Goal: Task Accomplishment & Management: Manage account settings

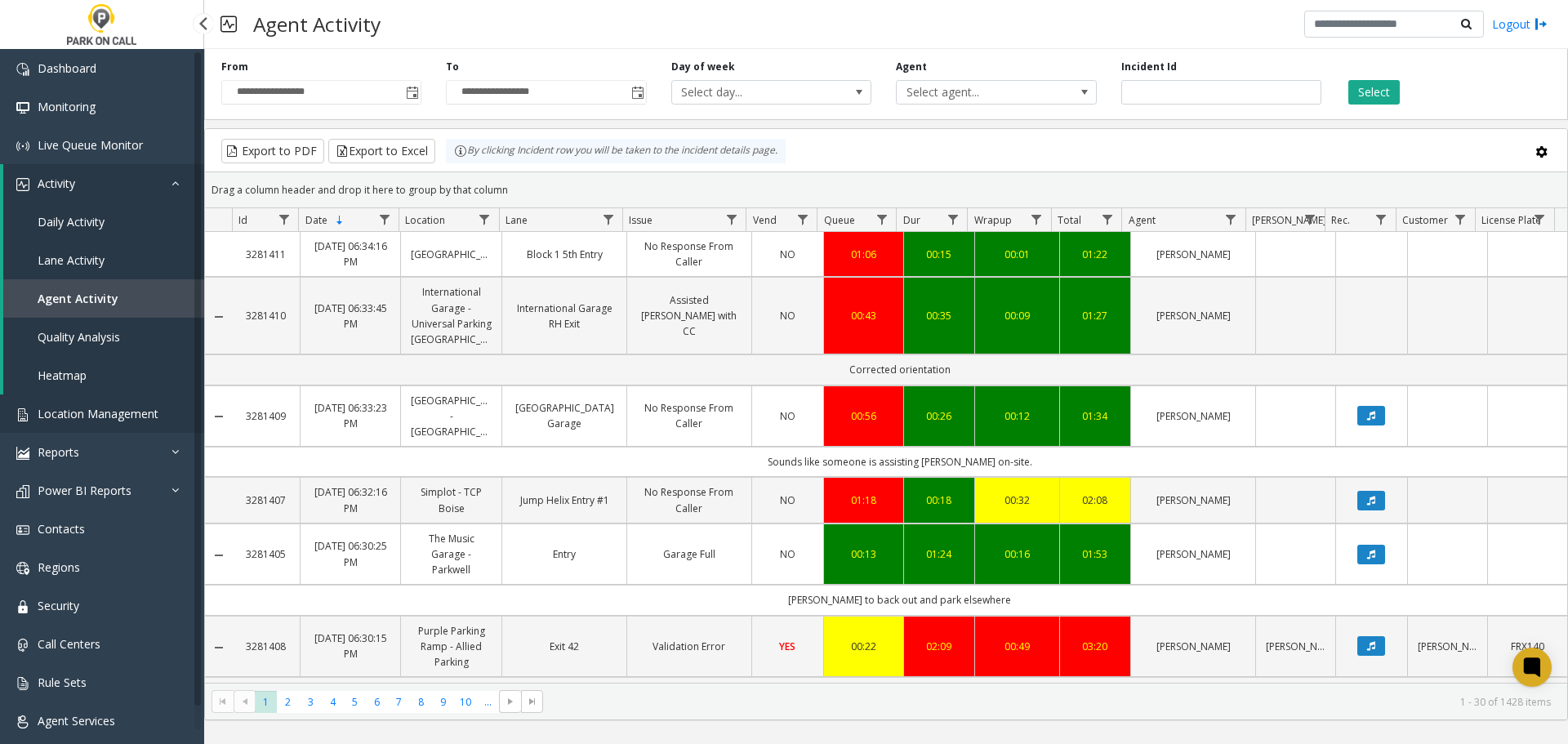
drag, startPoint x: 0, startPoint y: 0, endPoint x: 117, endPoint y: 421, distance: 437.0
click at [117, 421] on span "Location Management" at bounding box center [98, 414] width 121 height 16
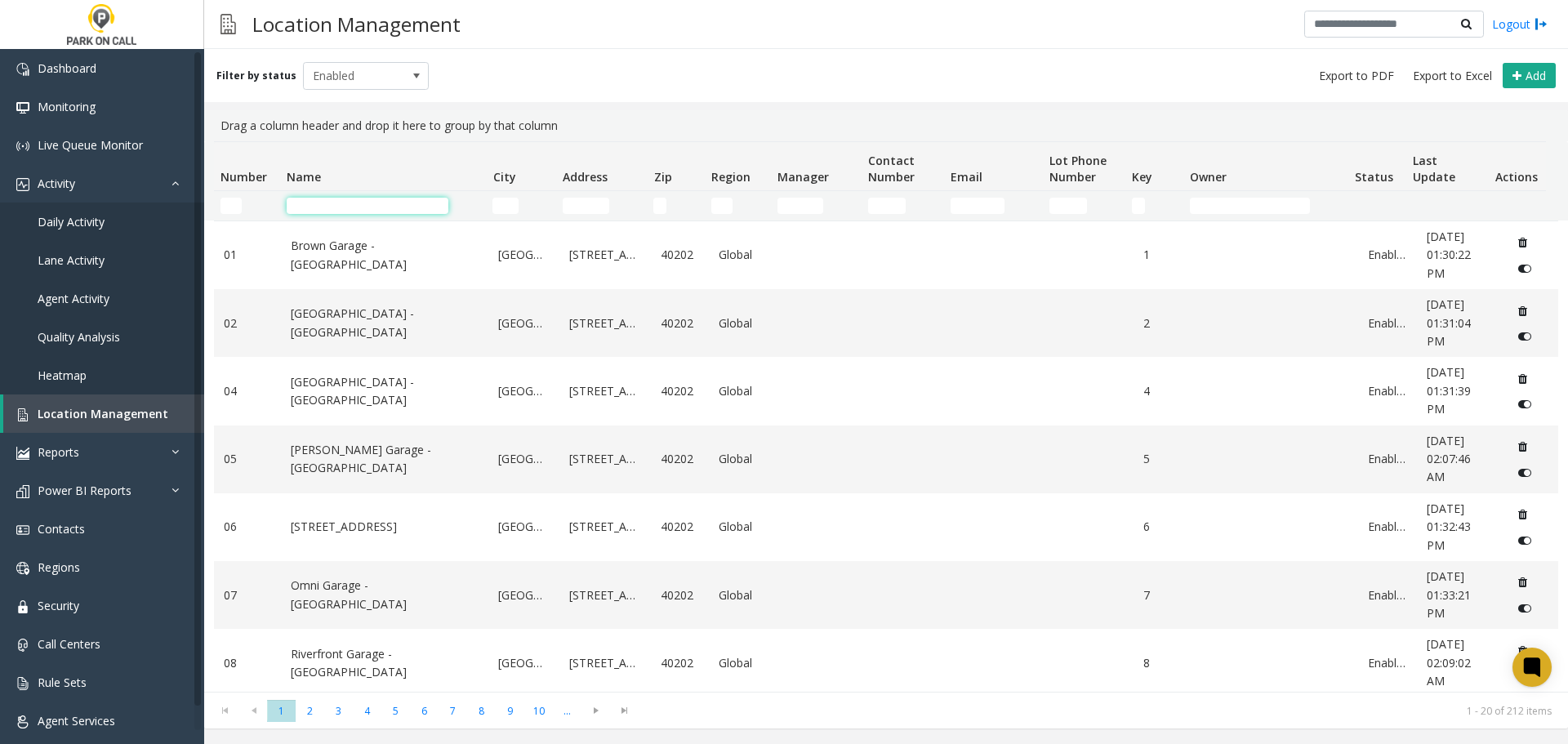
click at [376, 205] on input "Name Filter" at bounding box center [367, 206] width 162 height 16
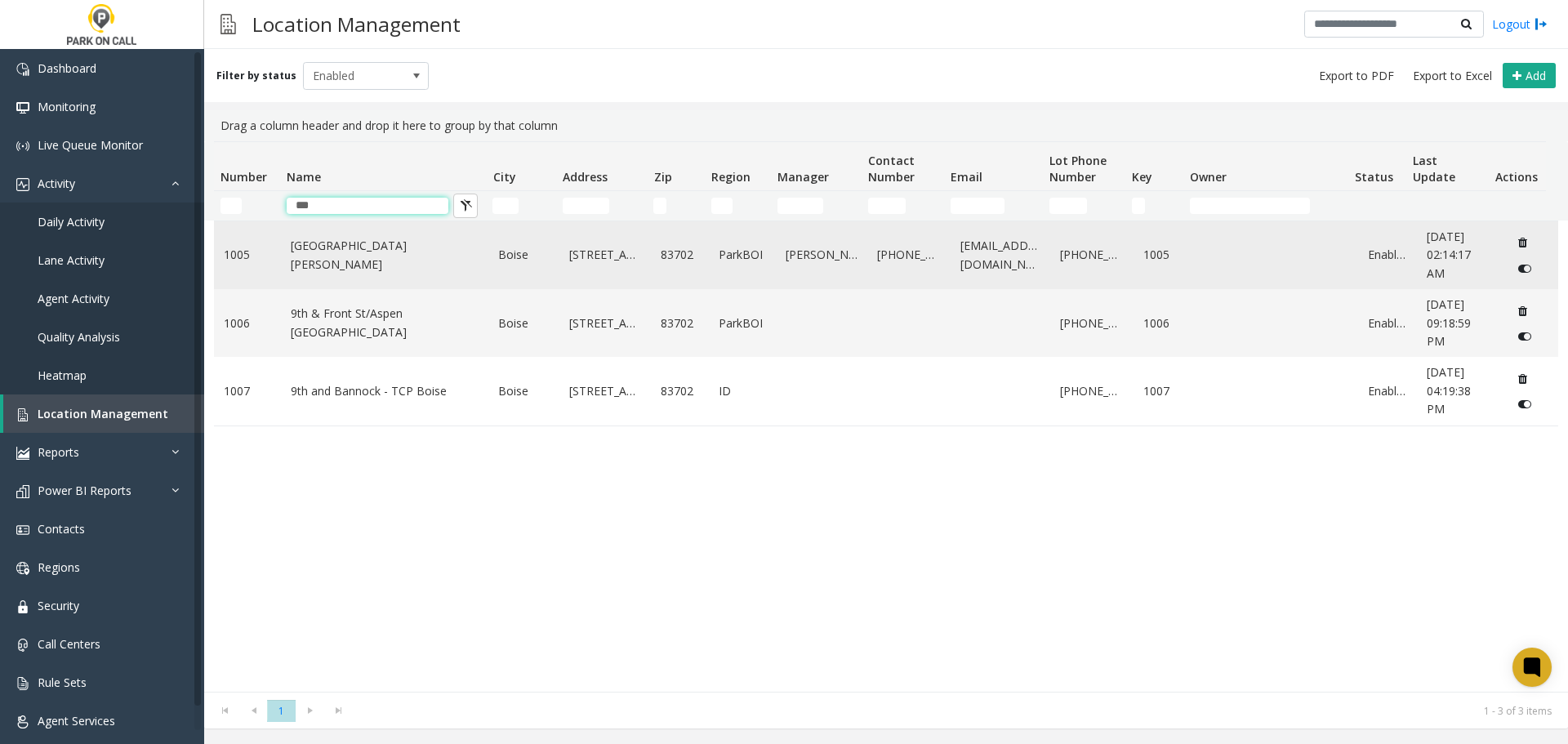
type input "***"
click at [330, 266] on td "[GEOGRAPHIC_DATA][PERSON_NAME]" at bounding box center [385, 255] width 209 height 68
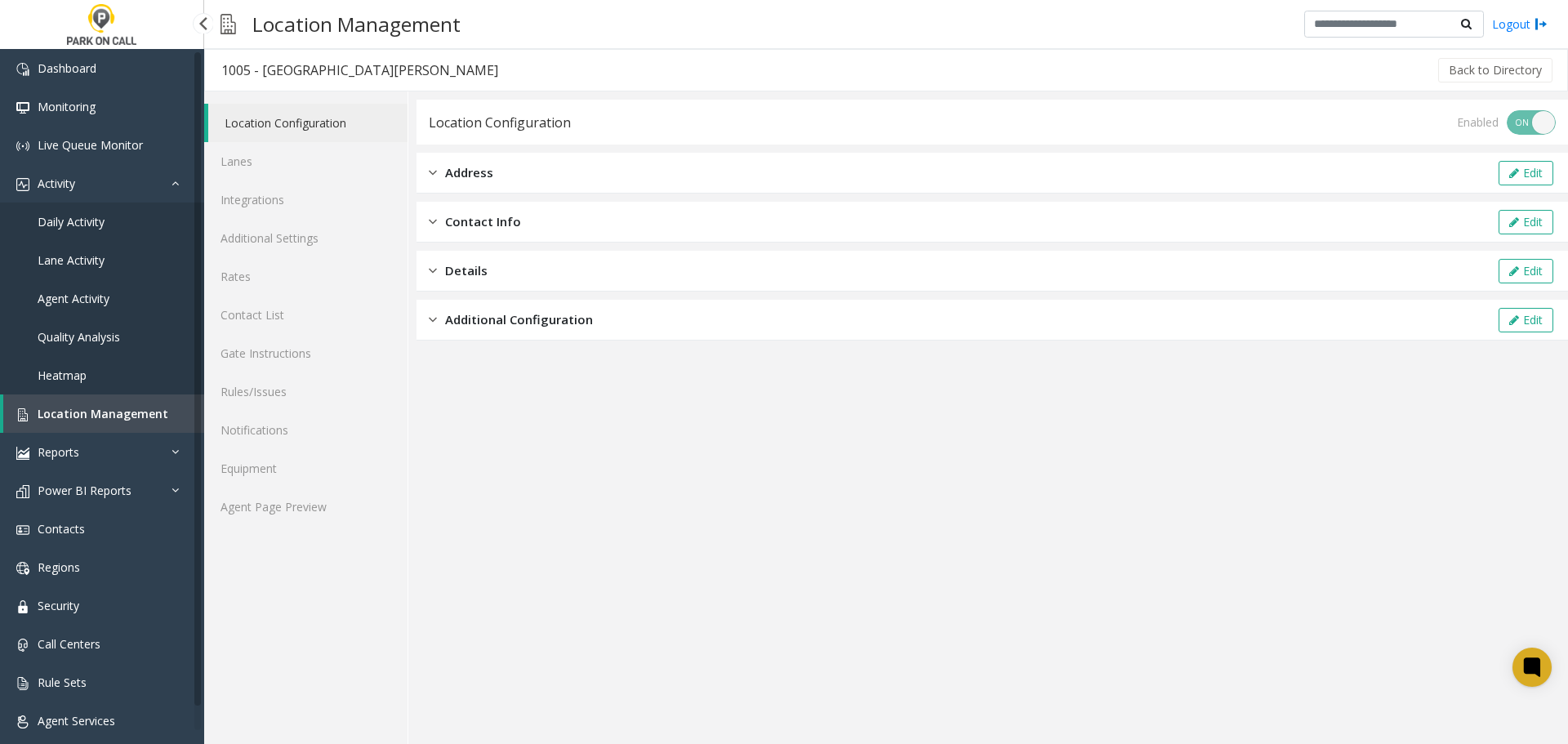
click at [1479, 53] on div "Back to Directory" at bounding box center [1034, 70] width 1040 height 41
click at [1471, 67] on button "Back to Directory" at bounding box center [1495, 70] width 114 height 25
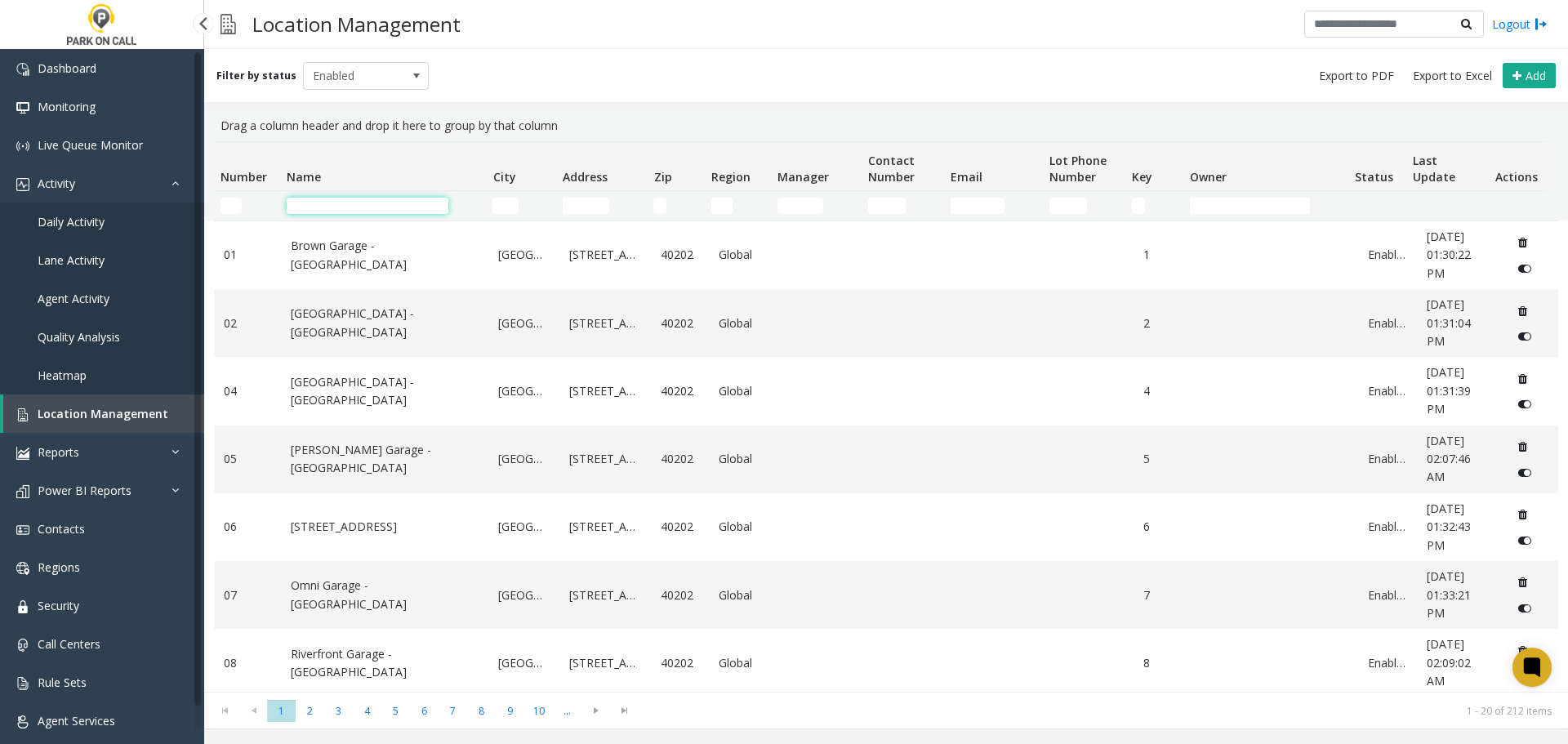
click at [354, 201] on input "Name Filter" at bounding box center [367, 206] width 162 height 16
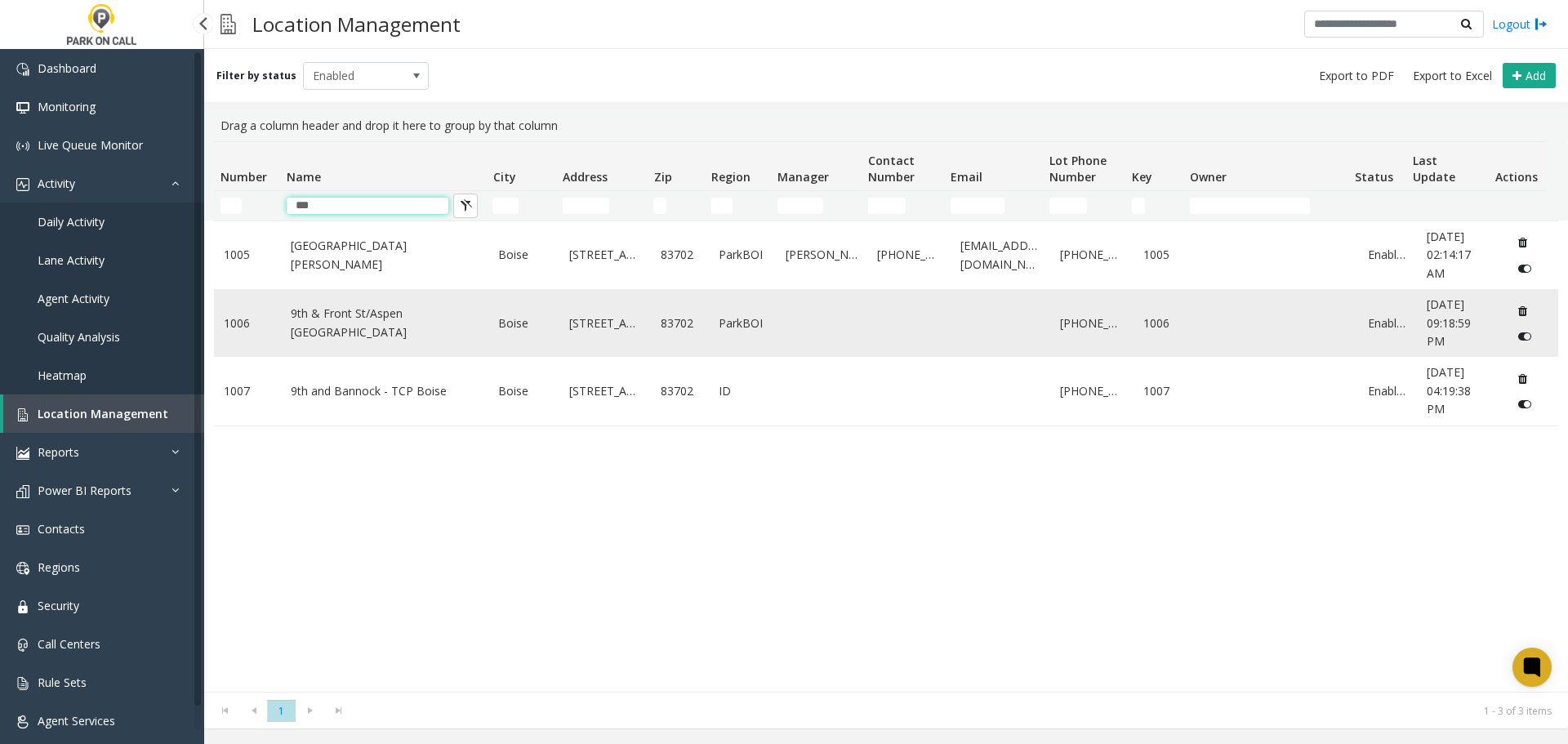
type input "***"
click at [355, 328] on link "9th & Front St/Aspen [GEOGRAPHIC_DATA]" at bounding box center [385, 323] width 188 height 37
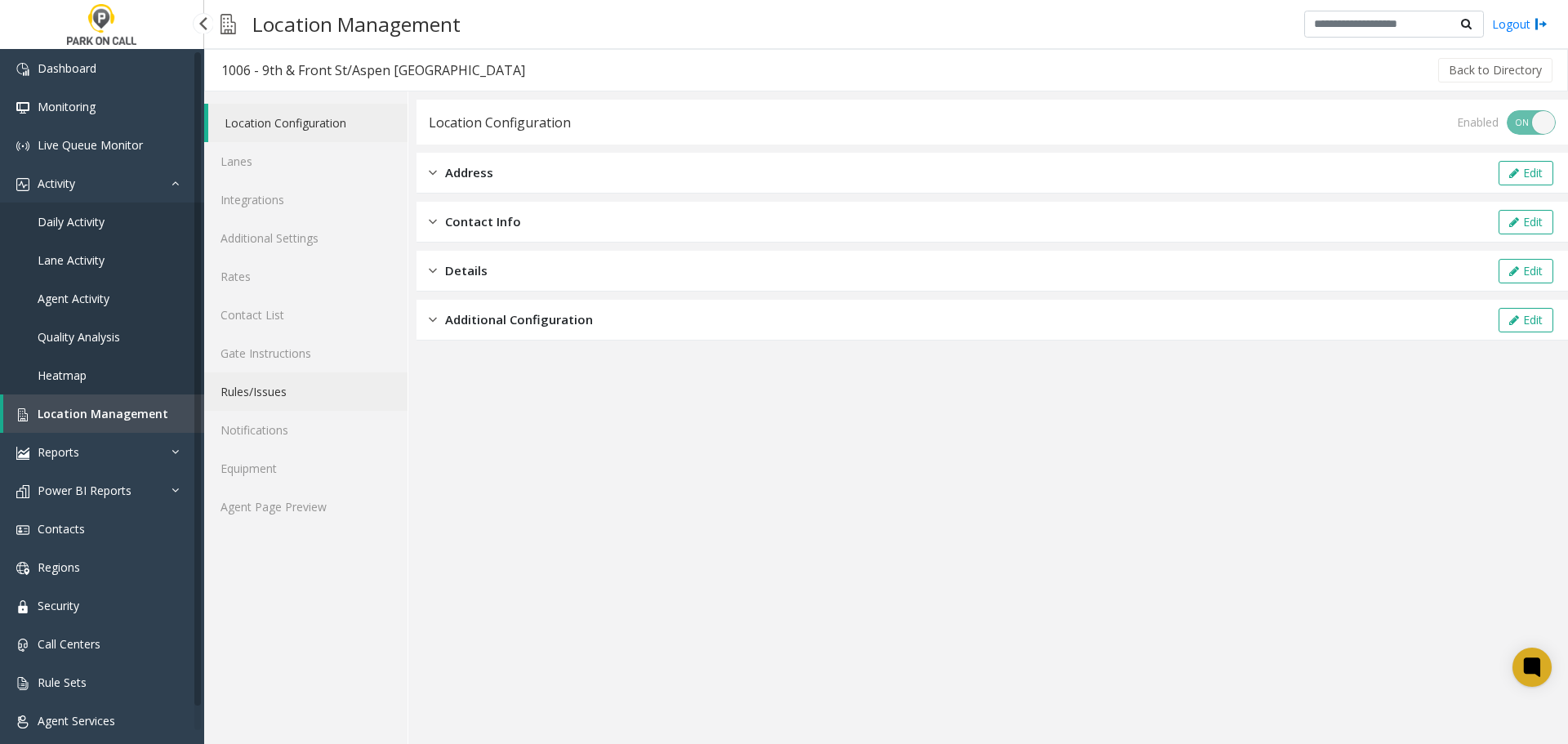
click at [300, 401] on link "Rules/Issues" at bounding box center [306, 392] width 203 height 38
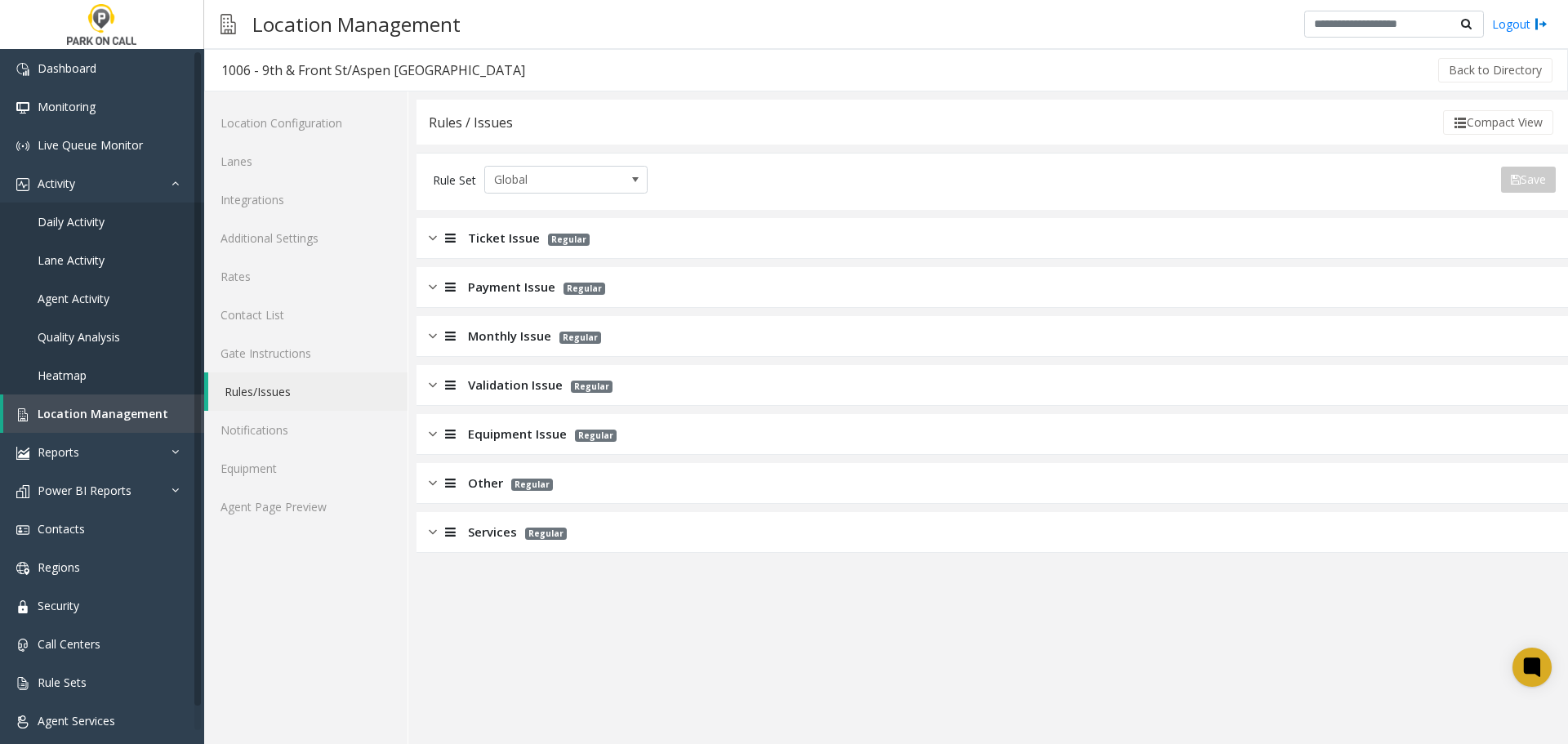
click at [606, 247] on div "Ticket Issue Regular" at bounding box center [992, 238] width 1151 height 41
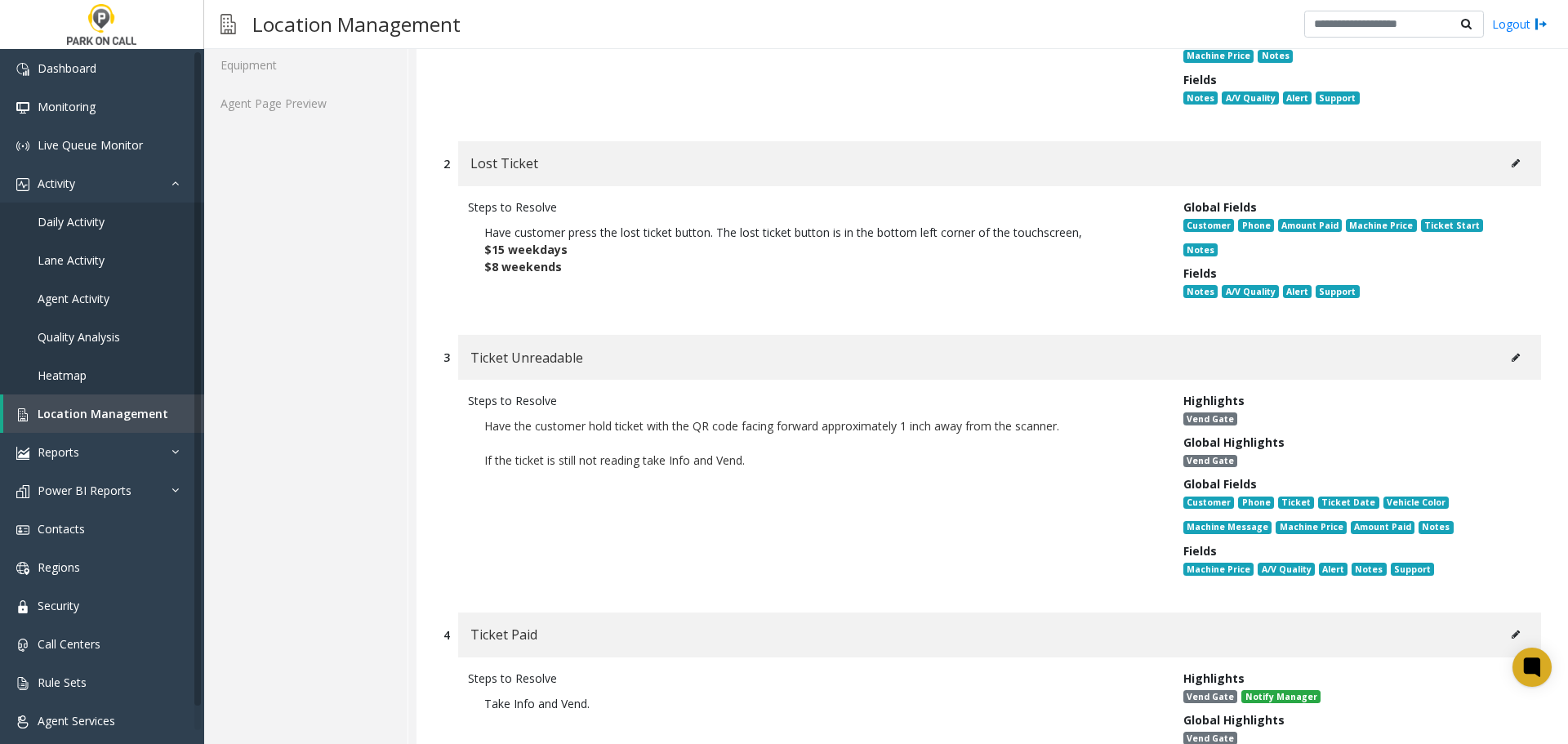
scroll to position [408, 0]
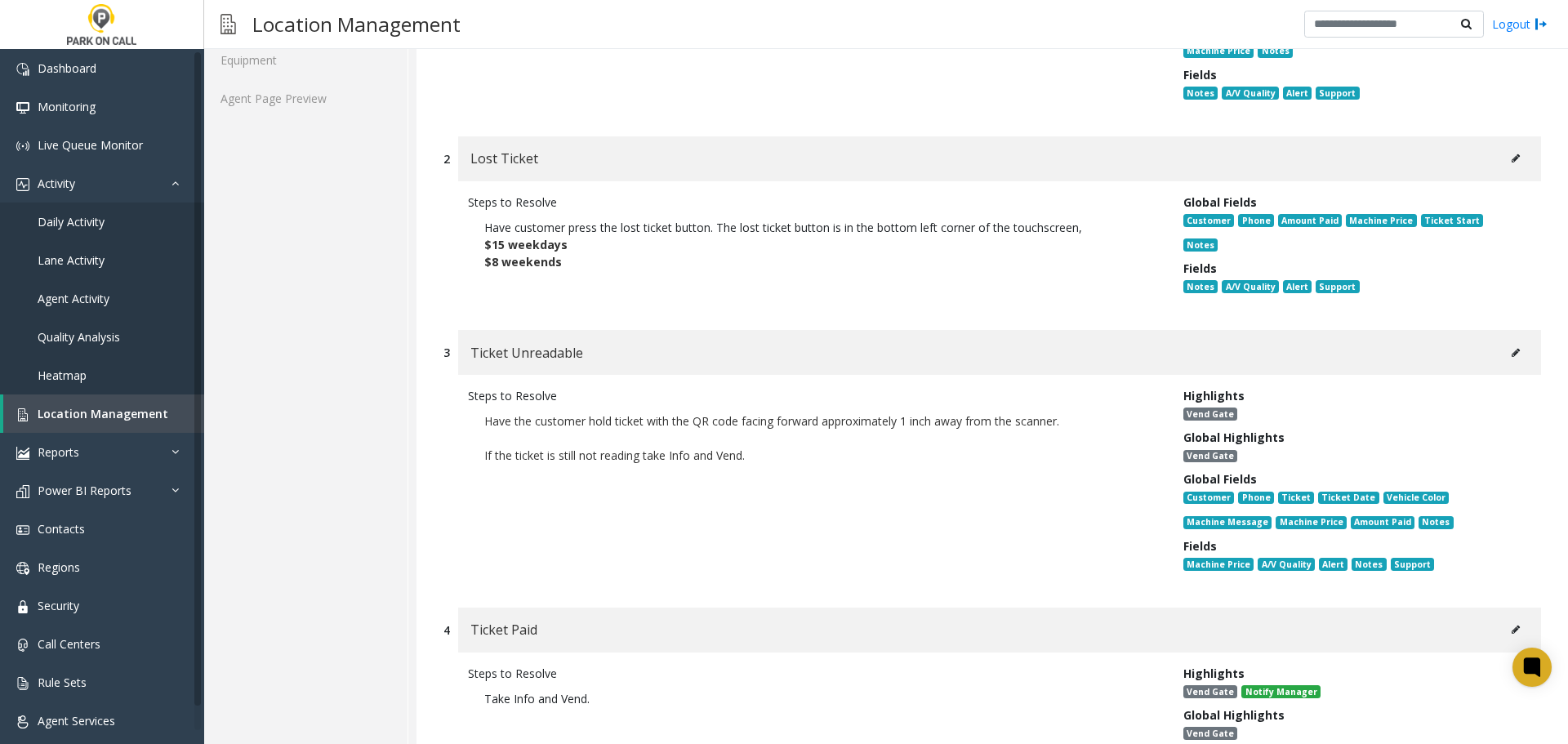
click at [1502, 340] on button at bounding box center [1515, 352] width 27 height 25
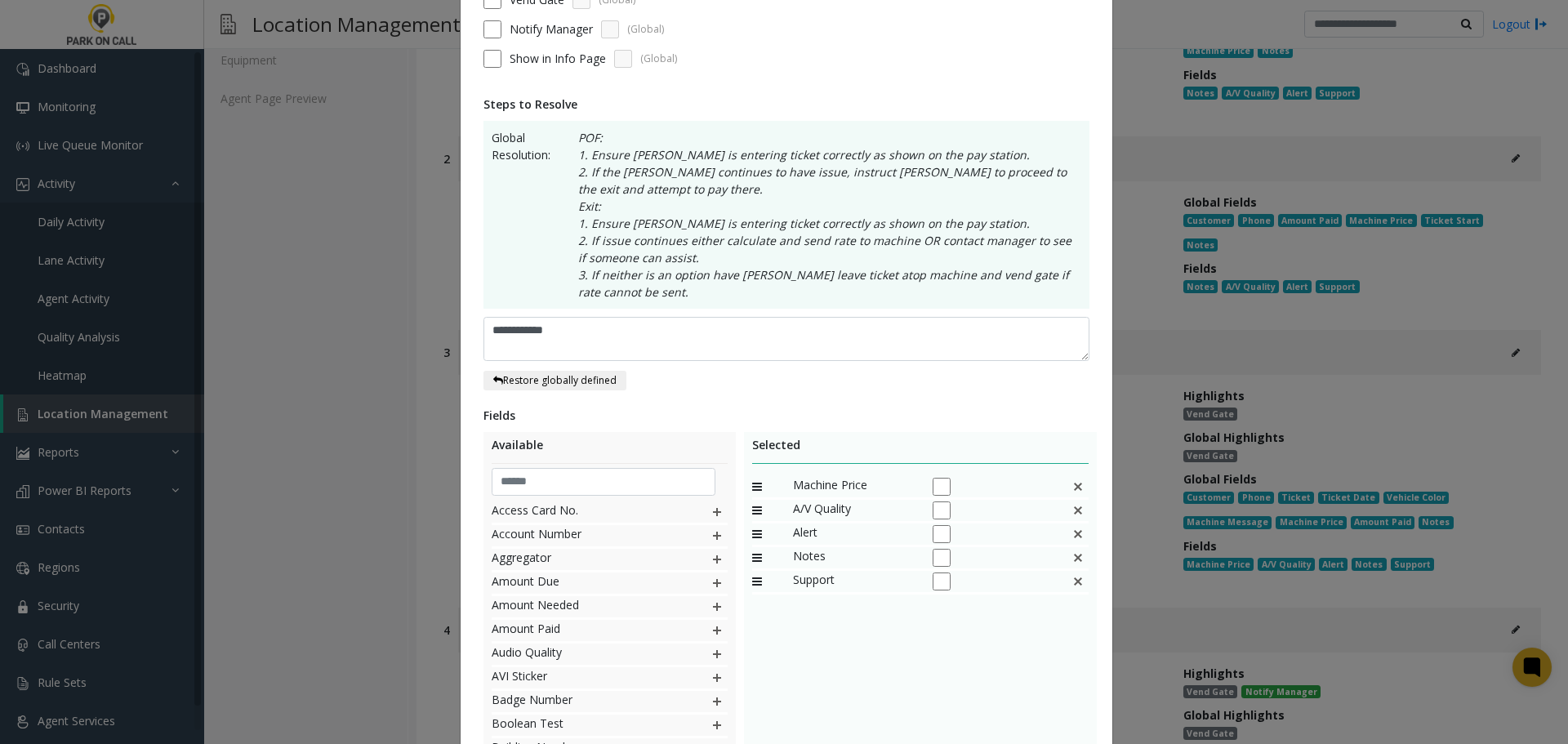
scroll to position [245, 0]
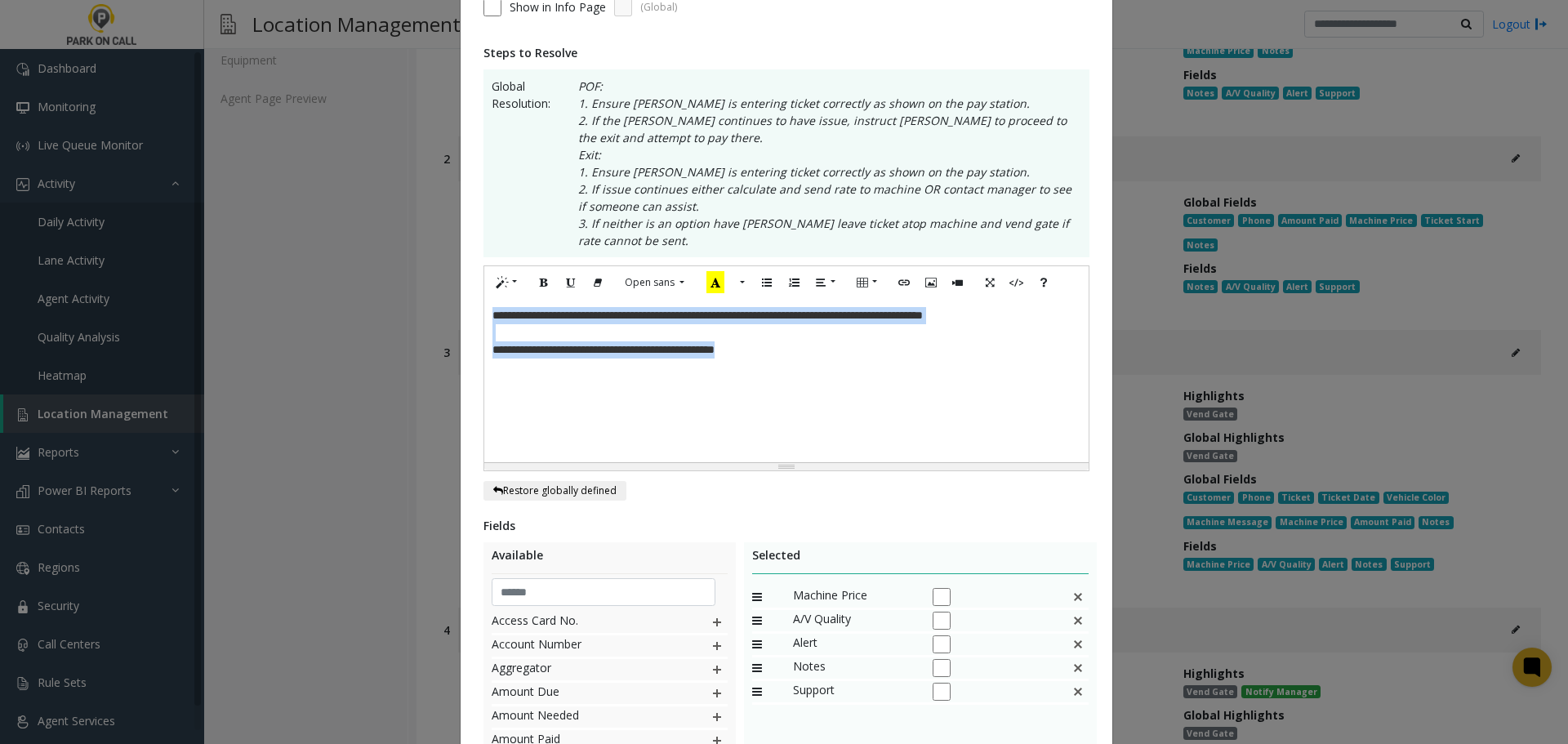
drag, startPoint x: 902, startPoint y: 368, endPoint x: 44, endPoint y: 119, distance: 893.4
click at [20, 139] on div "**********" at bounding box center [784, 372] width 1568 height 744
drag, startPoint x: 800, startPoint y: 353, endPoint x: 357, endPoint y: 350, distance: 443.0
click at [357, 350] on div "**********" at bounding box center [784, 372] width 1568 height 744
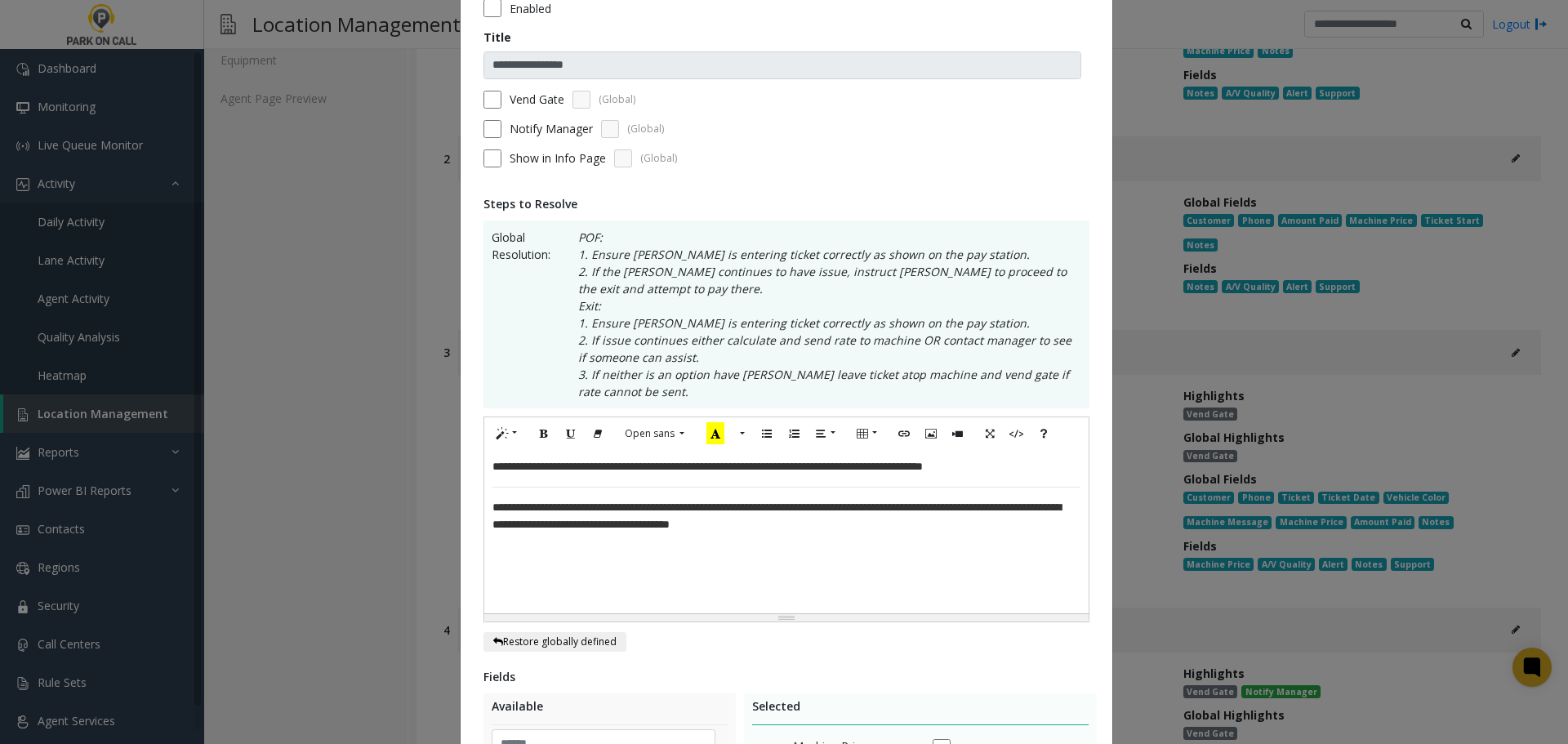
scroll to position [483, 0]
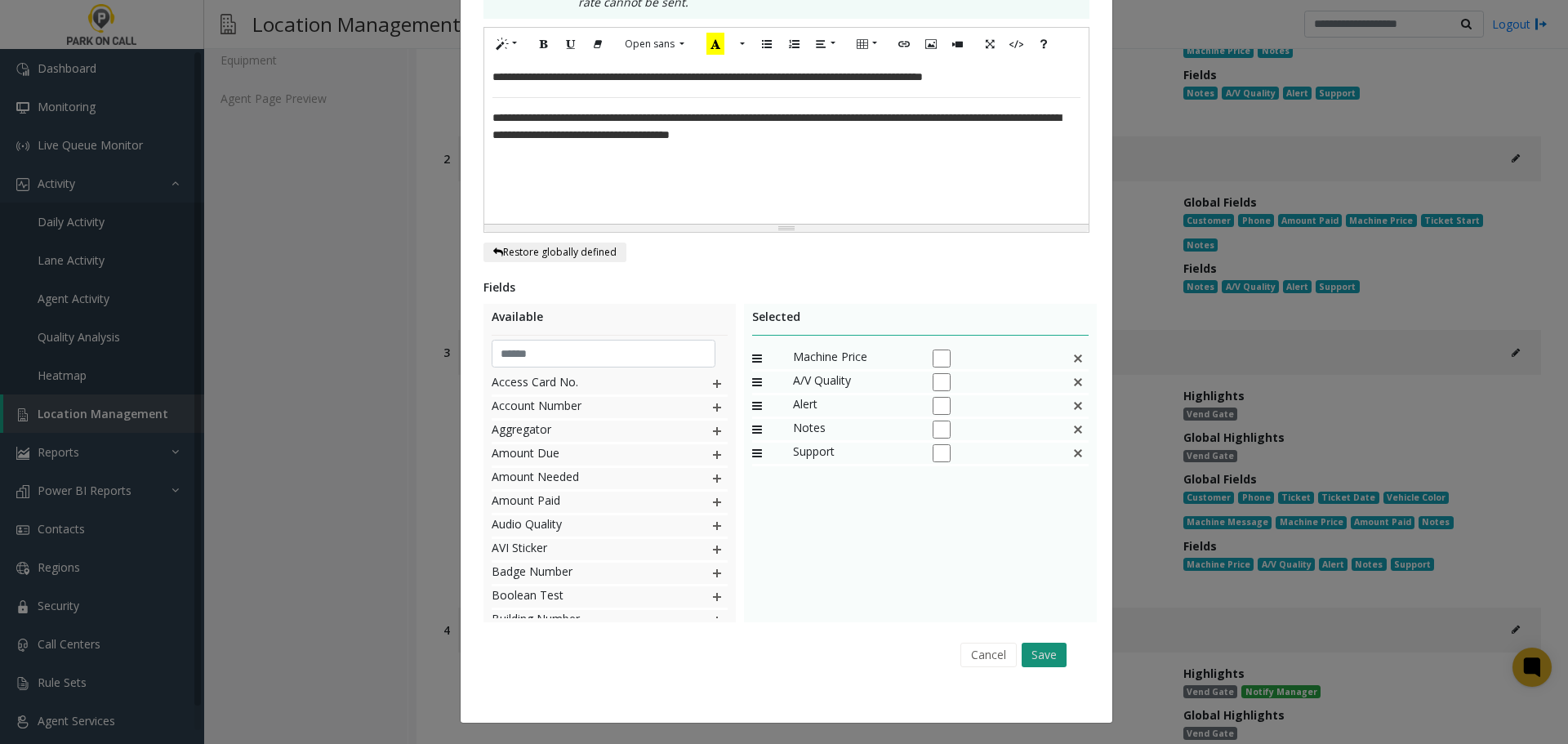
click at [1038, 653] on button "Save" at bounding box center [1043, 654] width 45 height 25
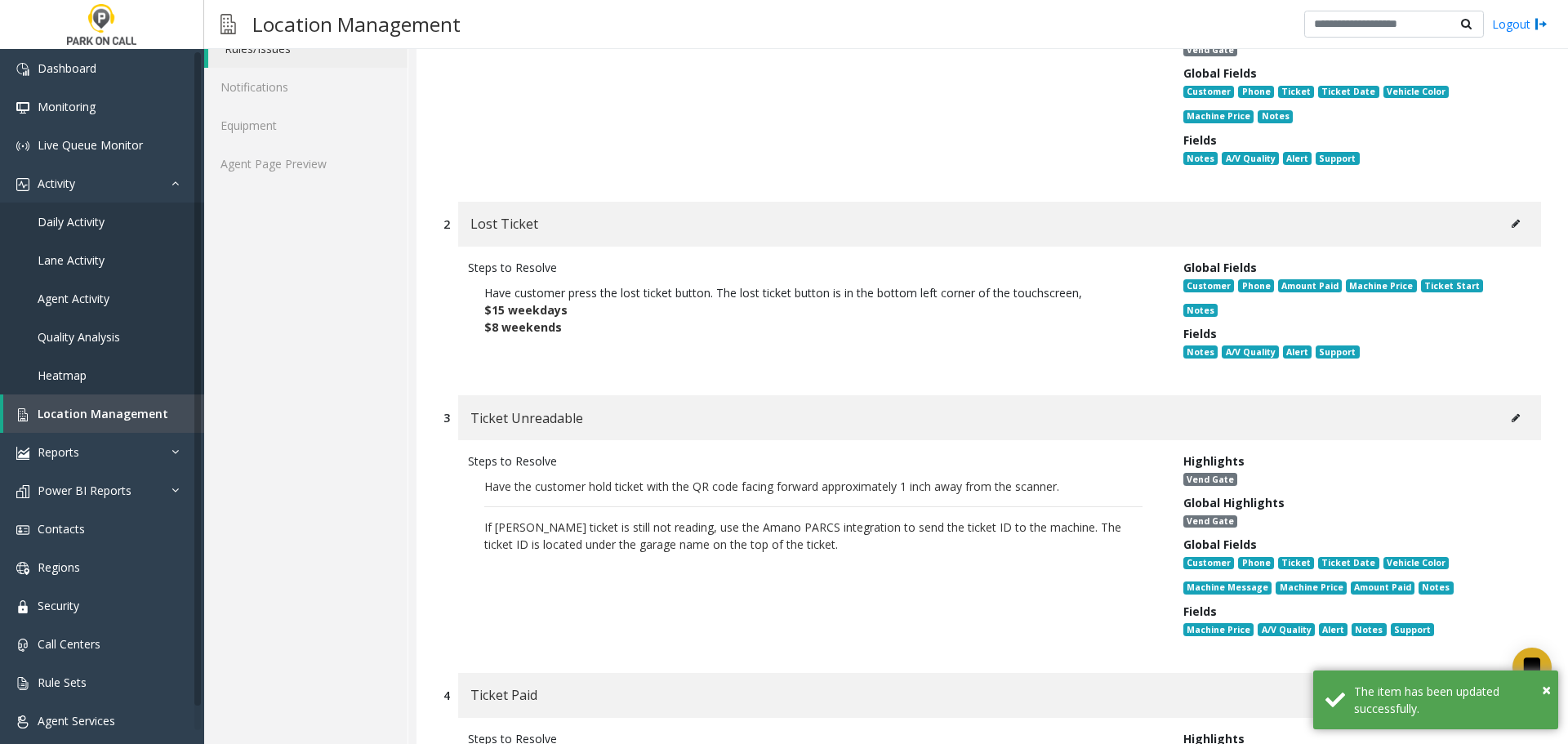
scroll to position [327, 0]
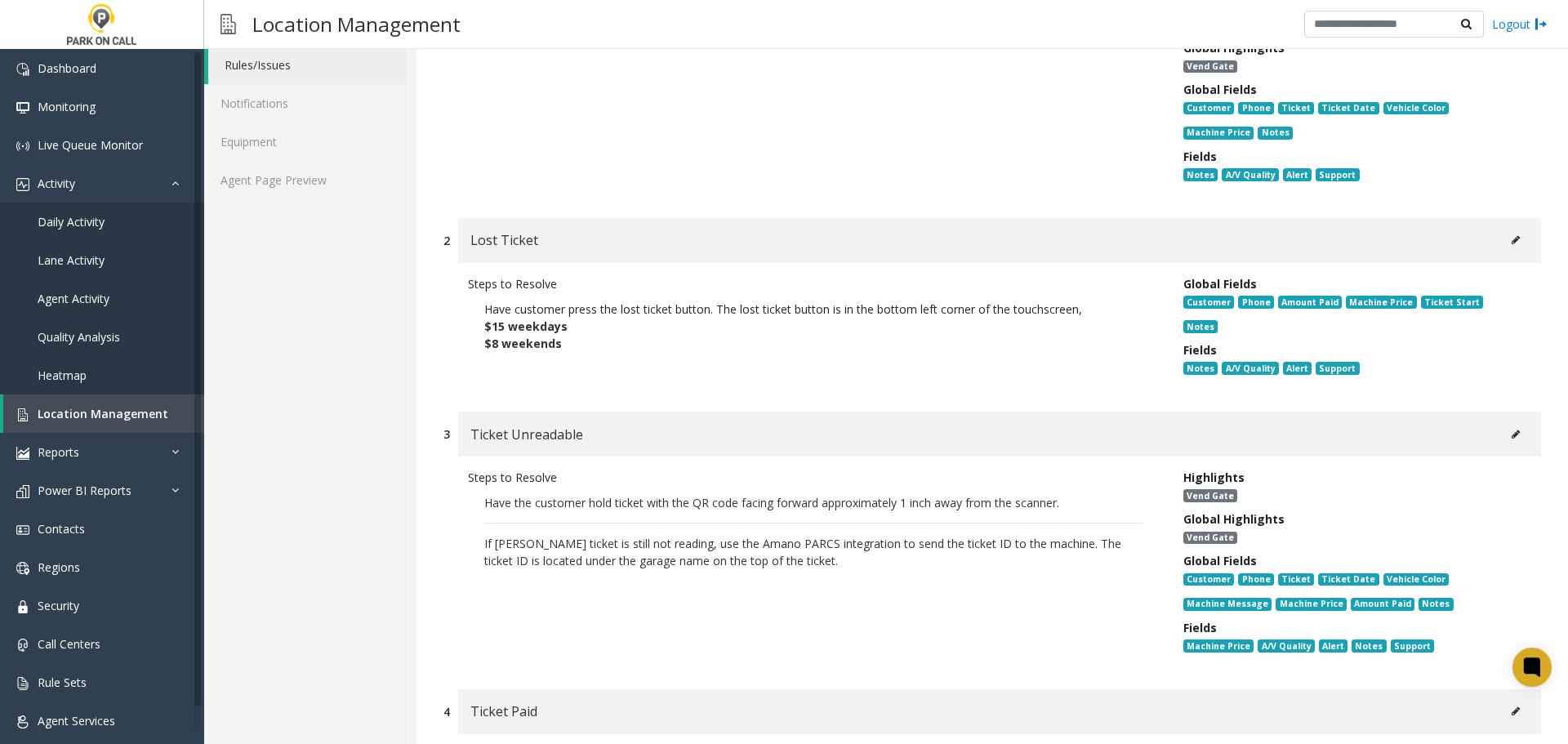
click at [1502, 422] on button at bounding box center [1515, 434] width 27 height 25
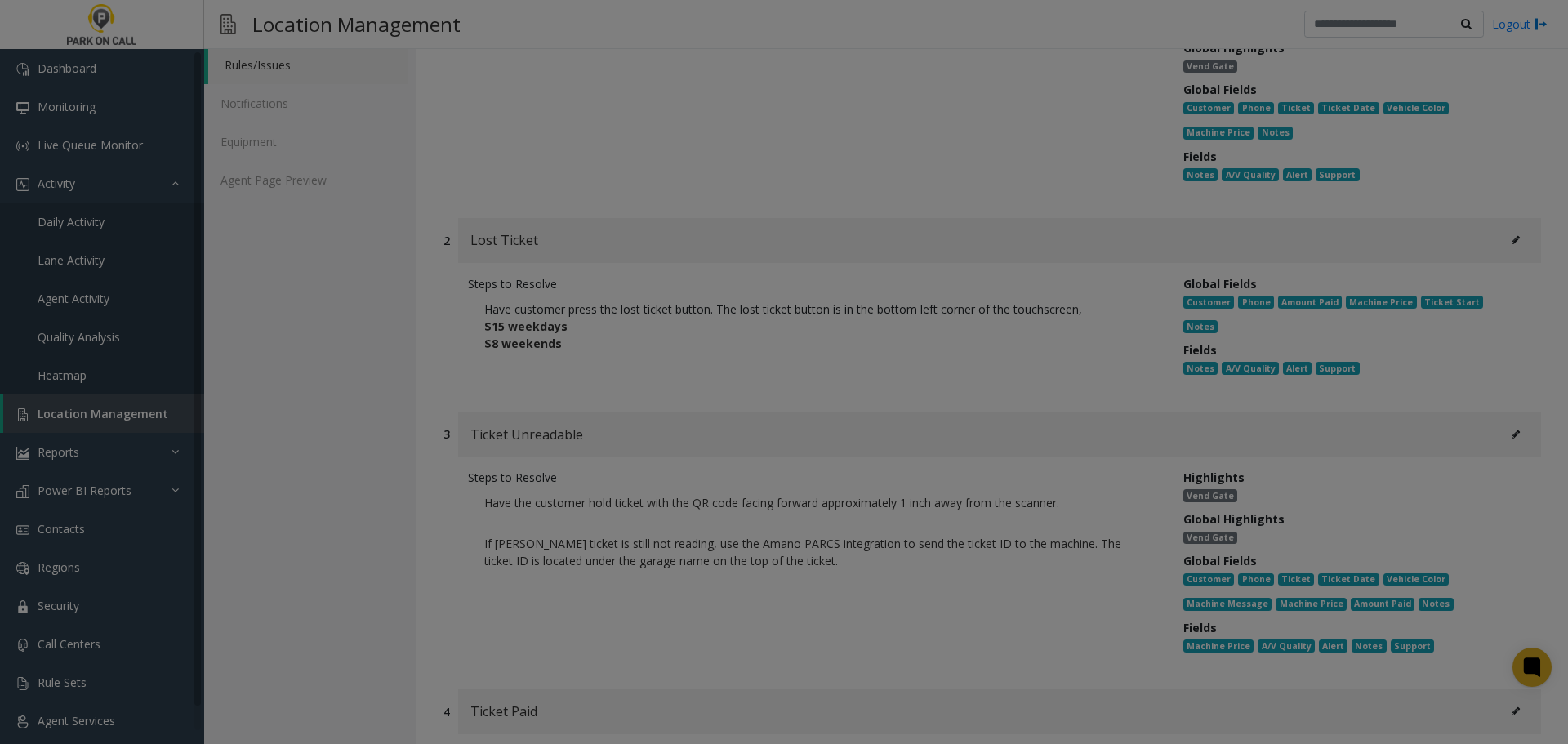
scroll to position [0, 0]
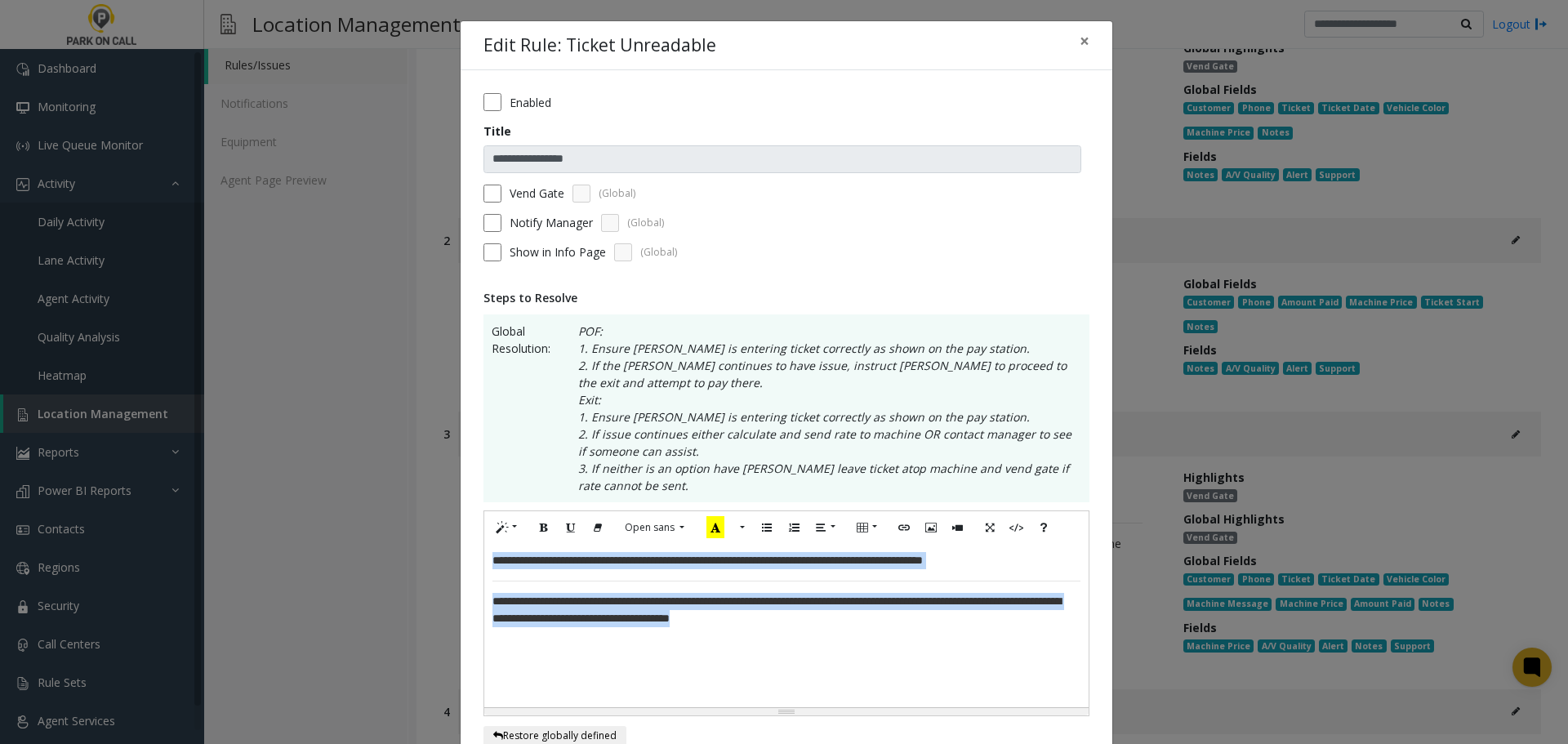
drag, startPoint x: 886, startPoint y: 637, endPoint x: 196, endPoint y: 509, distance: 701.8
click at [196, 509] on div "**********" at bounding box center [784, 372] width 1568 height 744
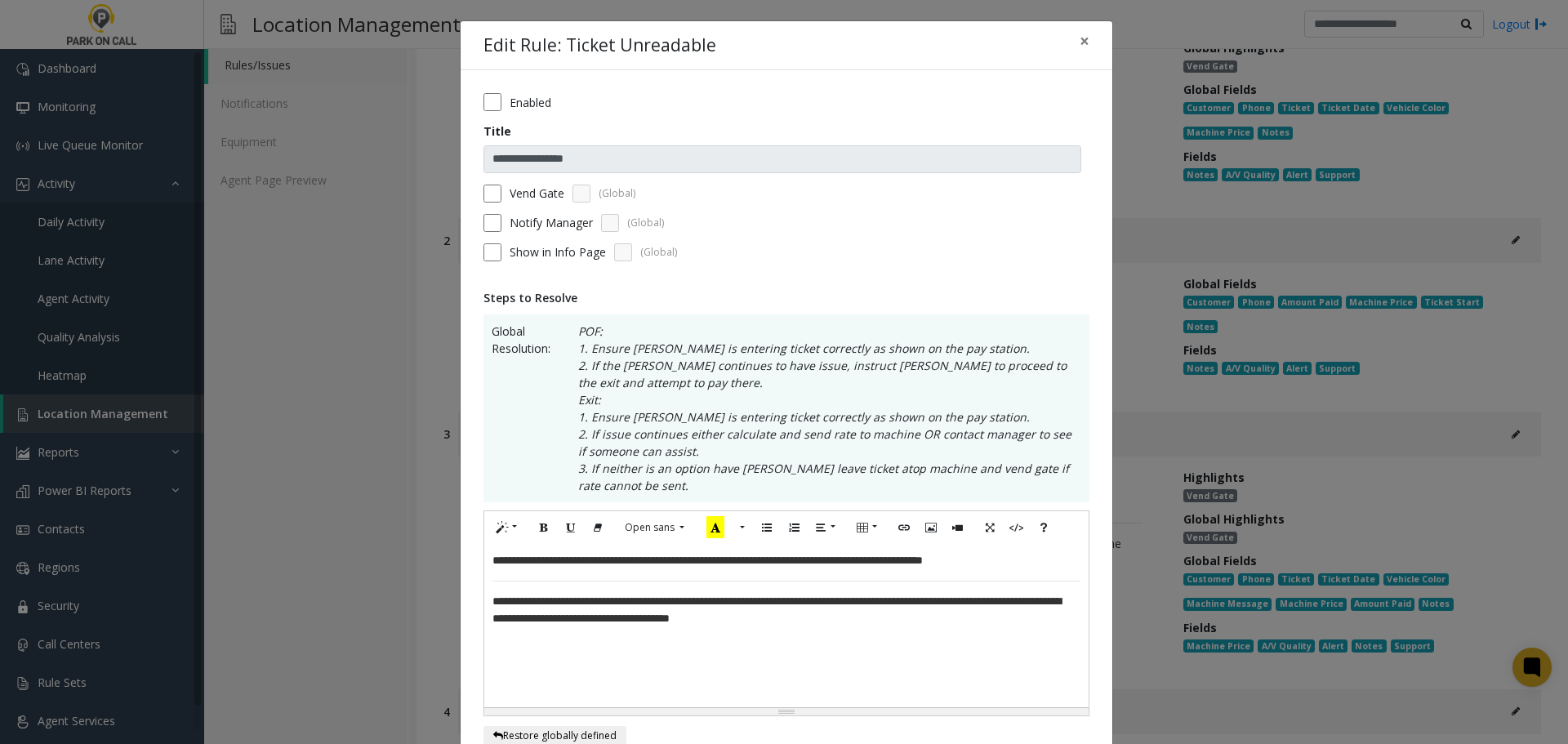
click at [810, 202] on form "**********" at bounding box center [786, 183] width 606 height 179
click at [1084, 44] on button "×" at bounding box center [1084, 41] width 33 height 40
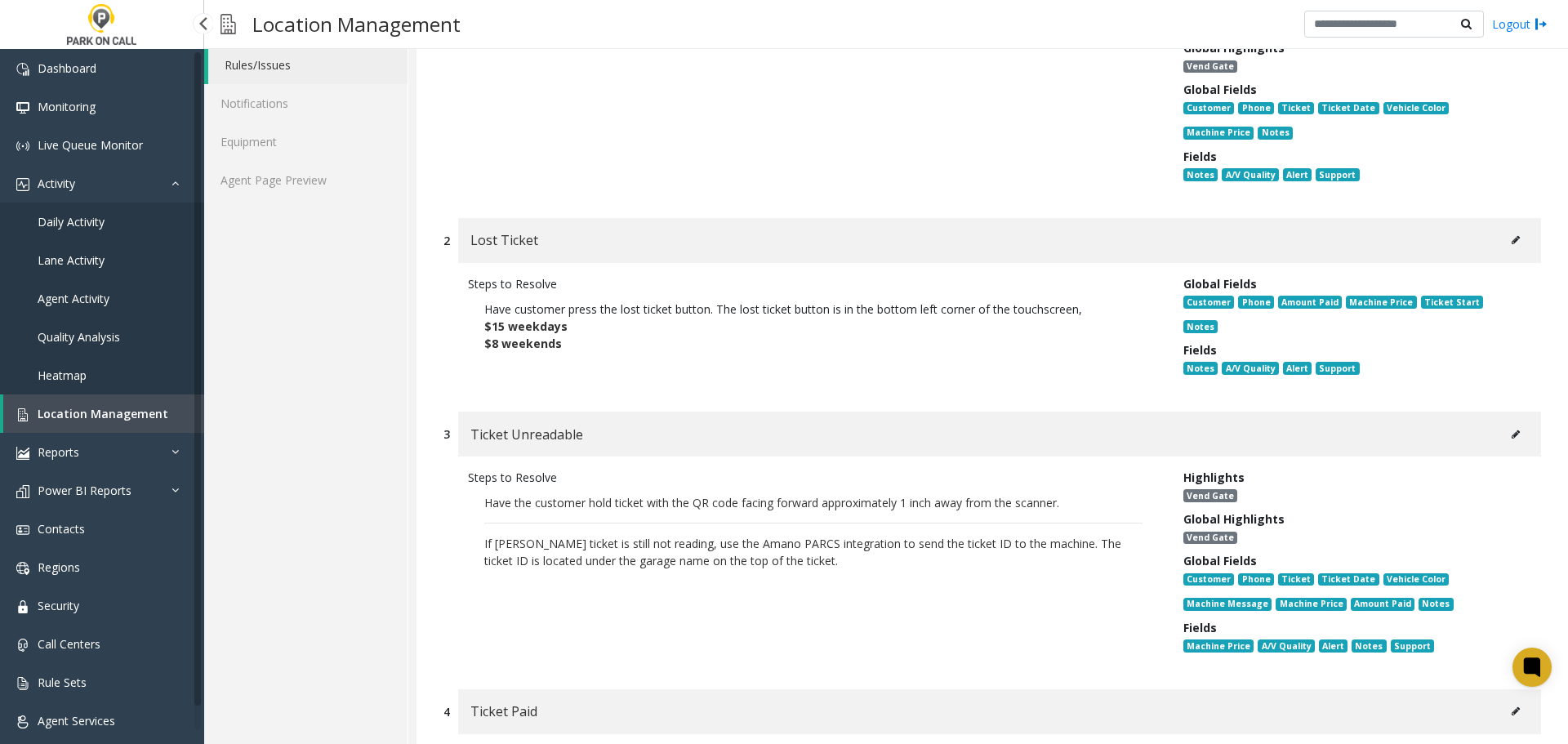
click at [72, 403] on link "Location Management" at bounding box center [104, 414] width 201 height 38
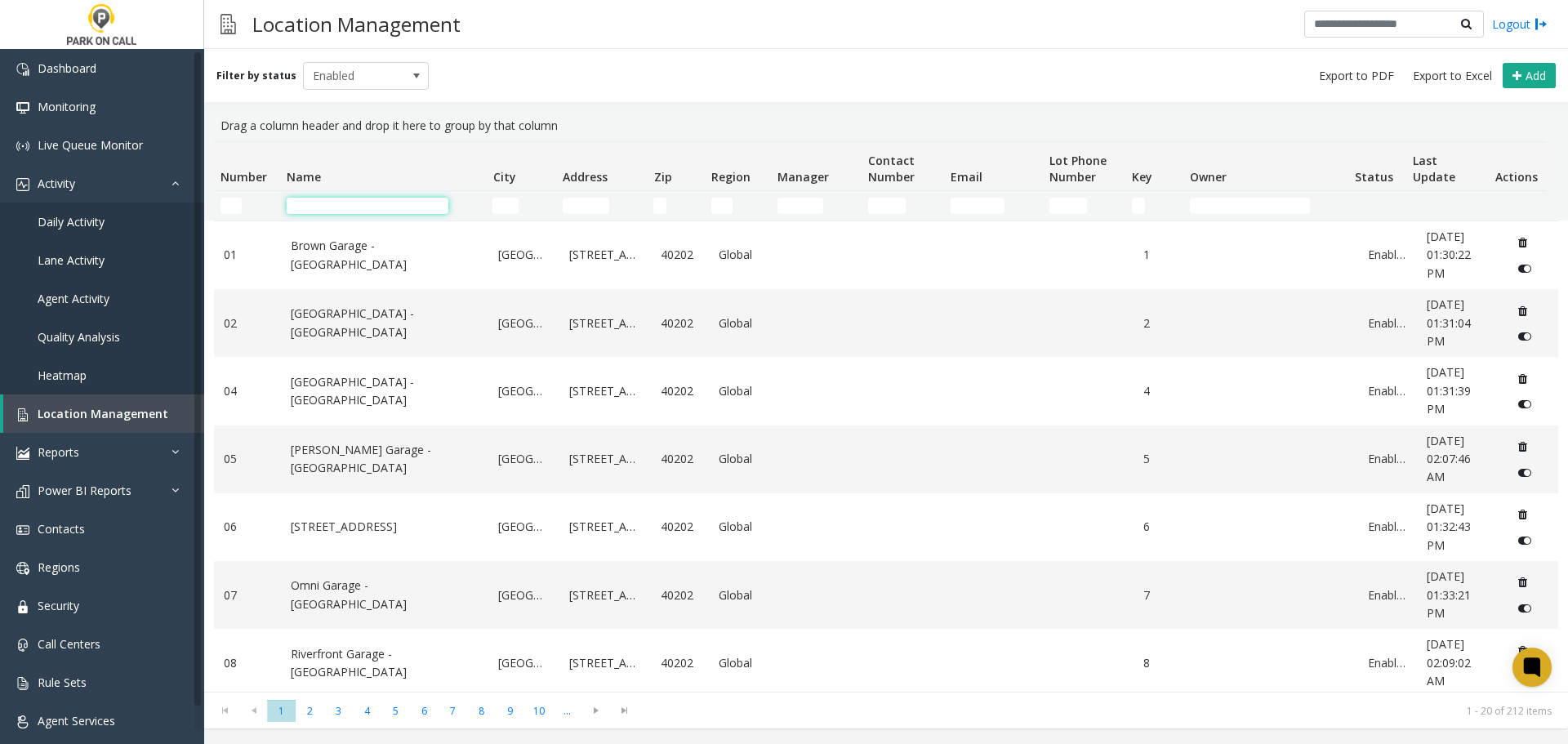
click at [368, 208] on input "Name Filter" at bounding box center [367, 206] width 162 height 16
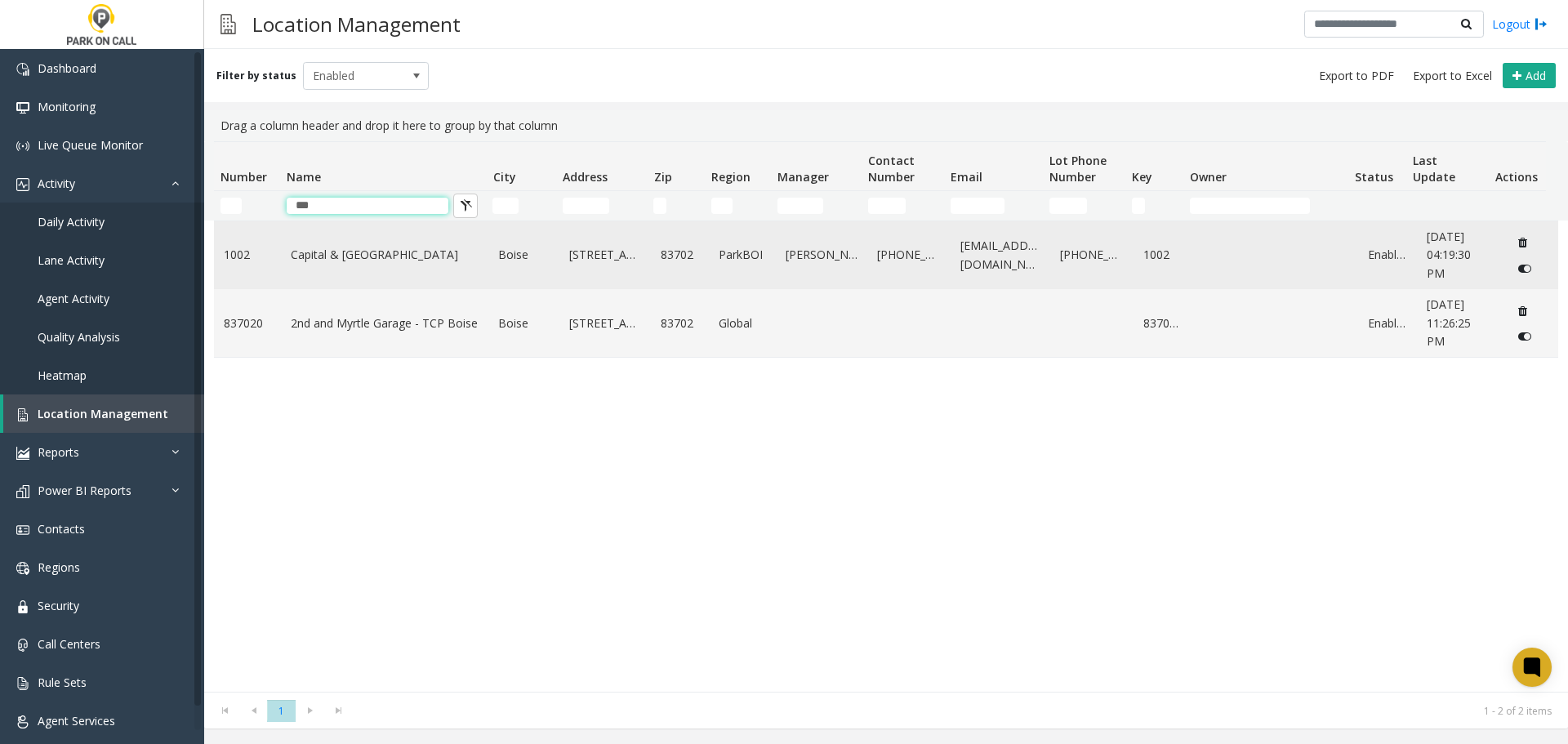
type input "***"
click at [346, 254] on link "Capital & [GEOGRAPHIC_DATA]" at bounding box center [385, 255] width 188 height 18
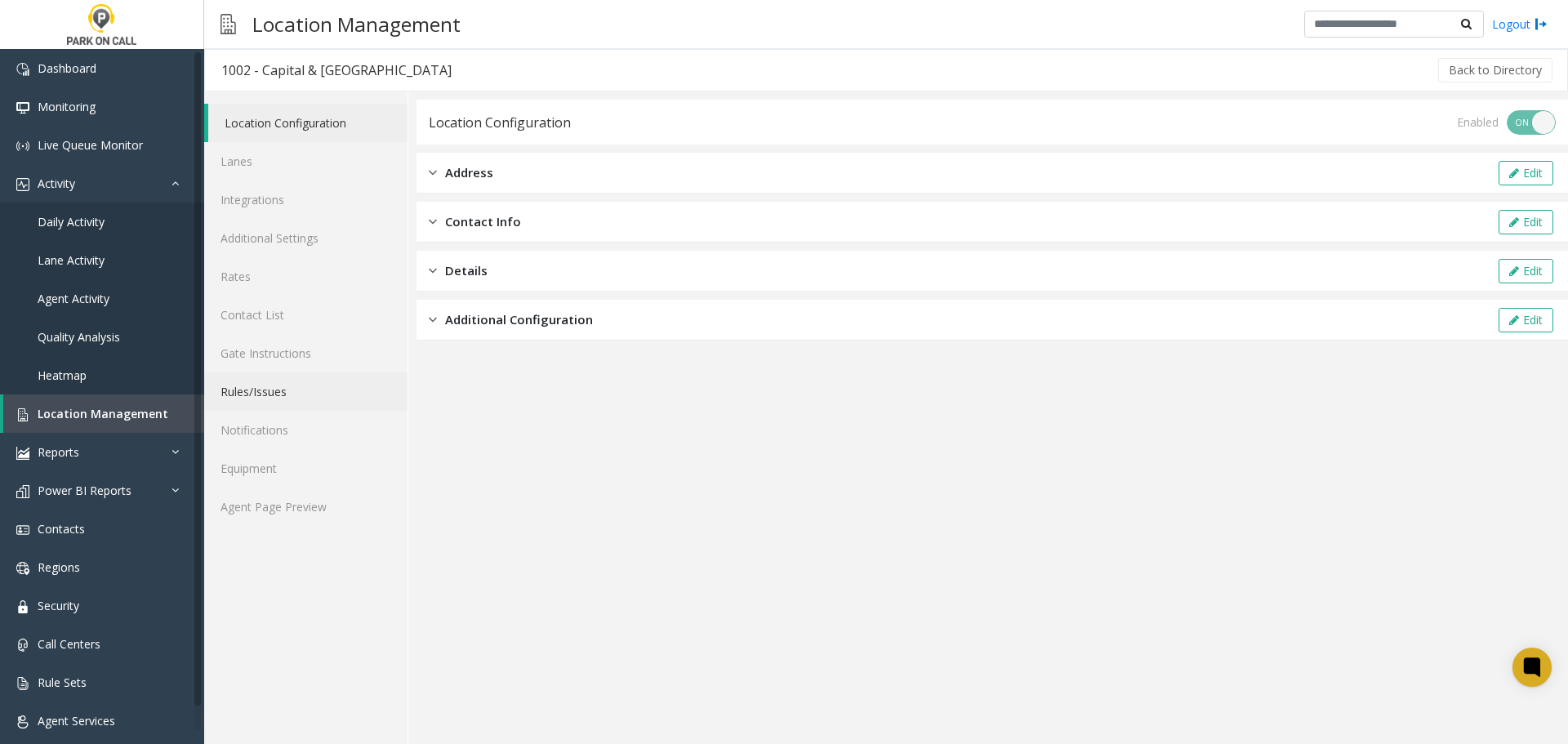
click at [301, 404] on link "Rules/Issues" at bounding box center [306, 392] width 203 height 38
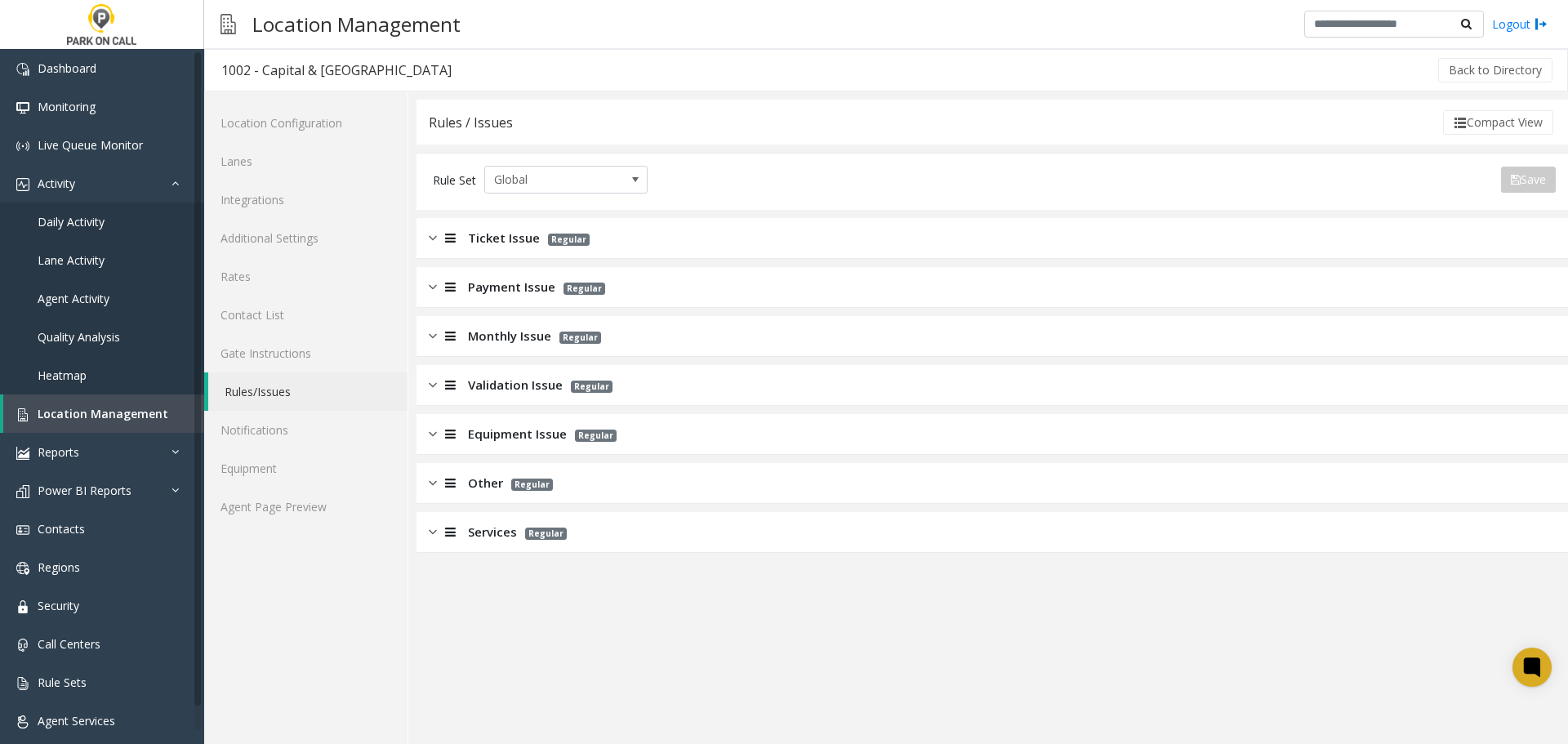
drag, startPoint x: 725, startPoint y: 248, endPoint x: 735, endPoint y: 253, distance: 11.2
click at [725, 248] on div "Ticket Issue Regular" at bounding box center [992, 238] width 1151 height 41
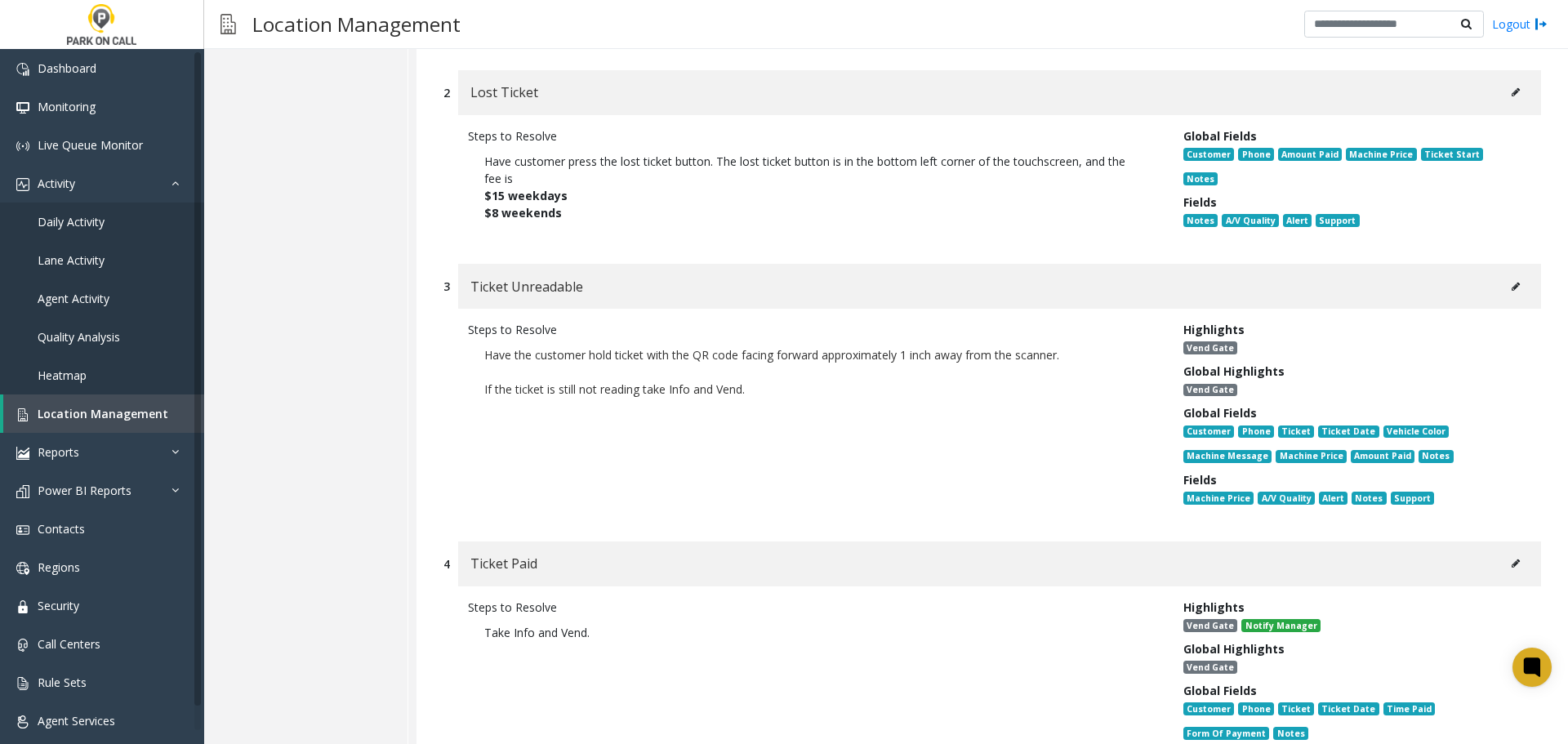
scroll to position [490, 0]
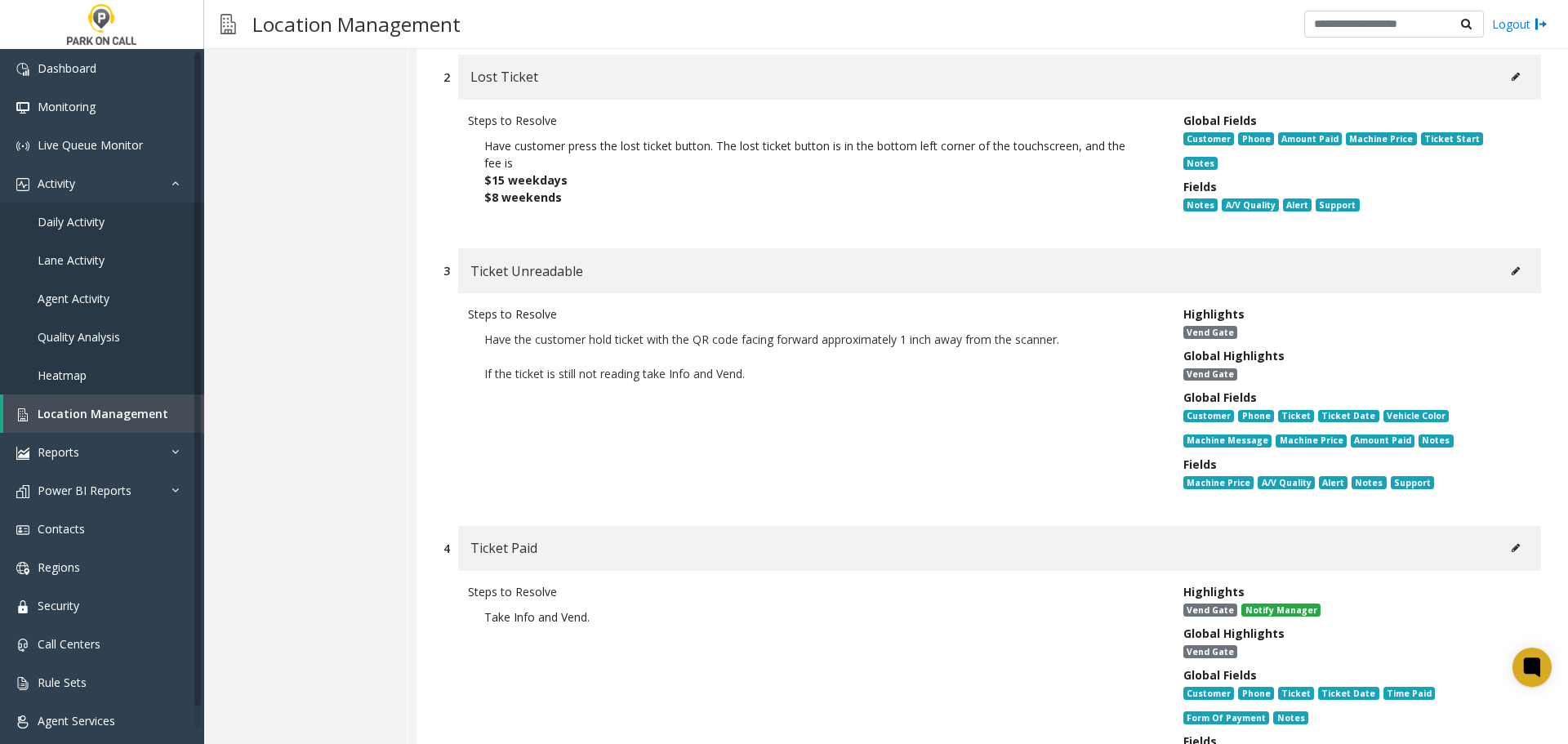
click at [1511, 266] on icon at bounding box center [1515, 271] width 8 height 10
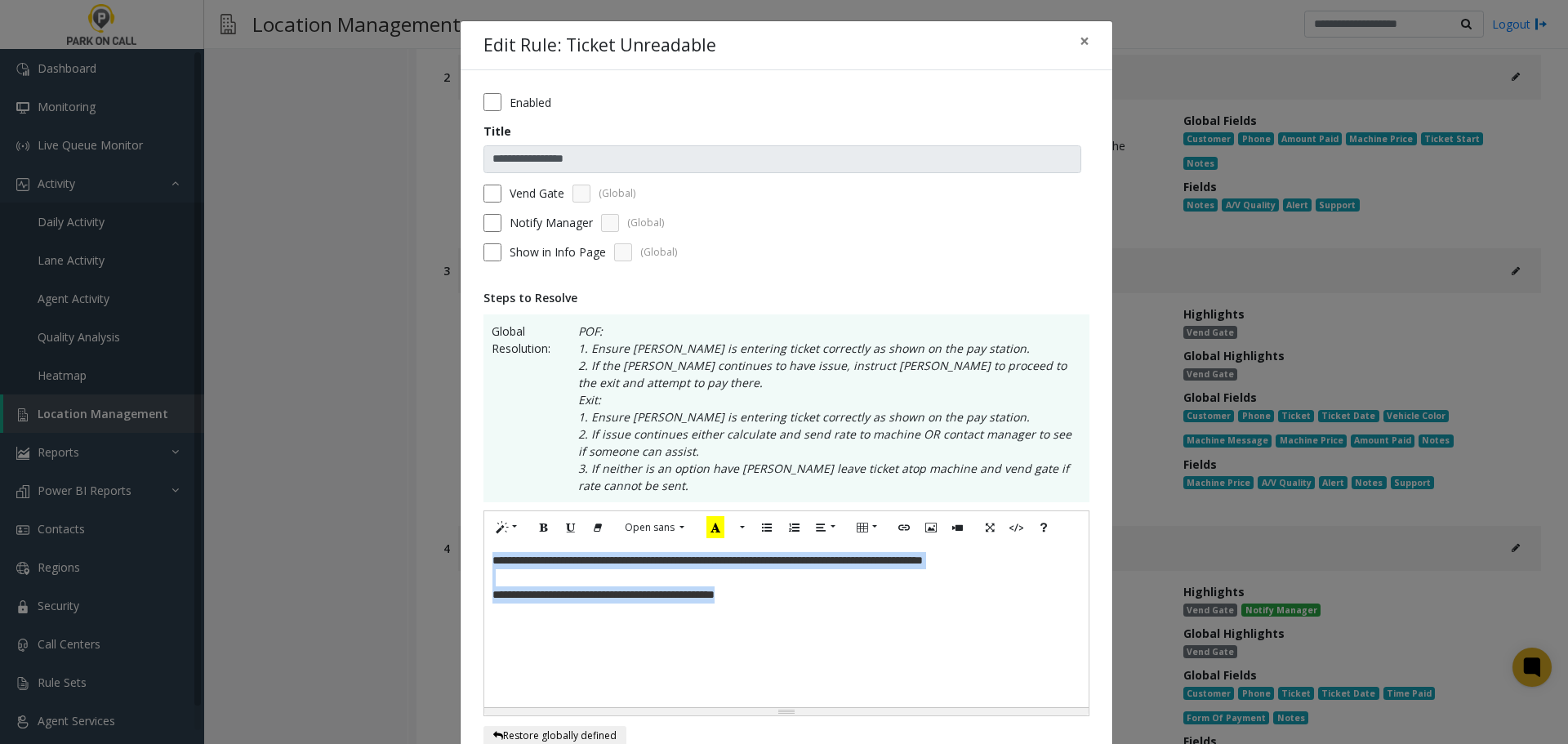
drag, startPoint x: 835, startPoint y: 622, endPoint x: 15, endPoint y: 418, distance: 845.0
click at [32, 426] on div "**********" at bounding box center [784, 372] width 1568 height 744
paste div
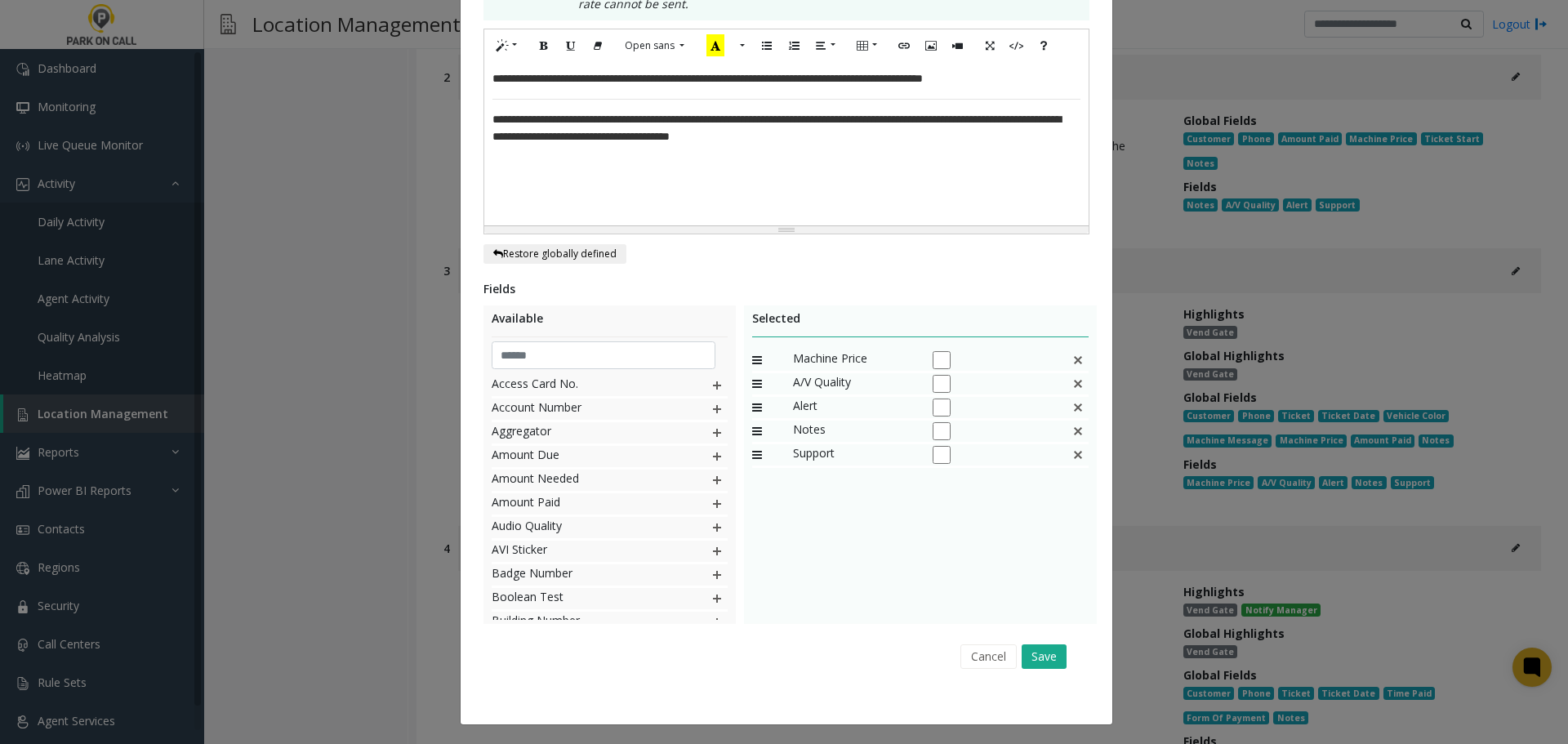
scroll to position [483, 0]
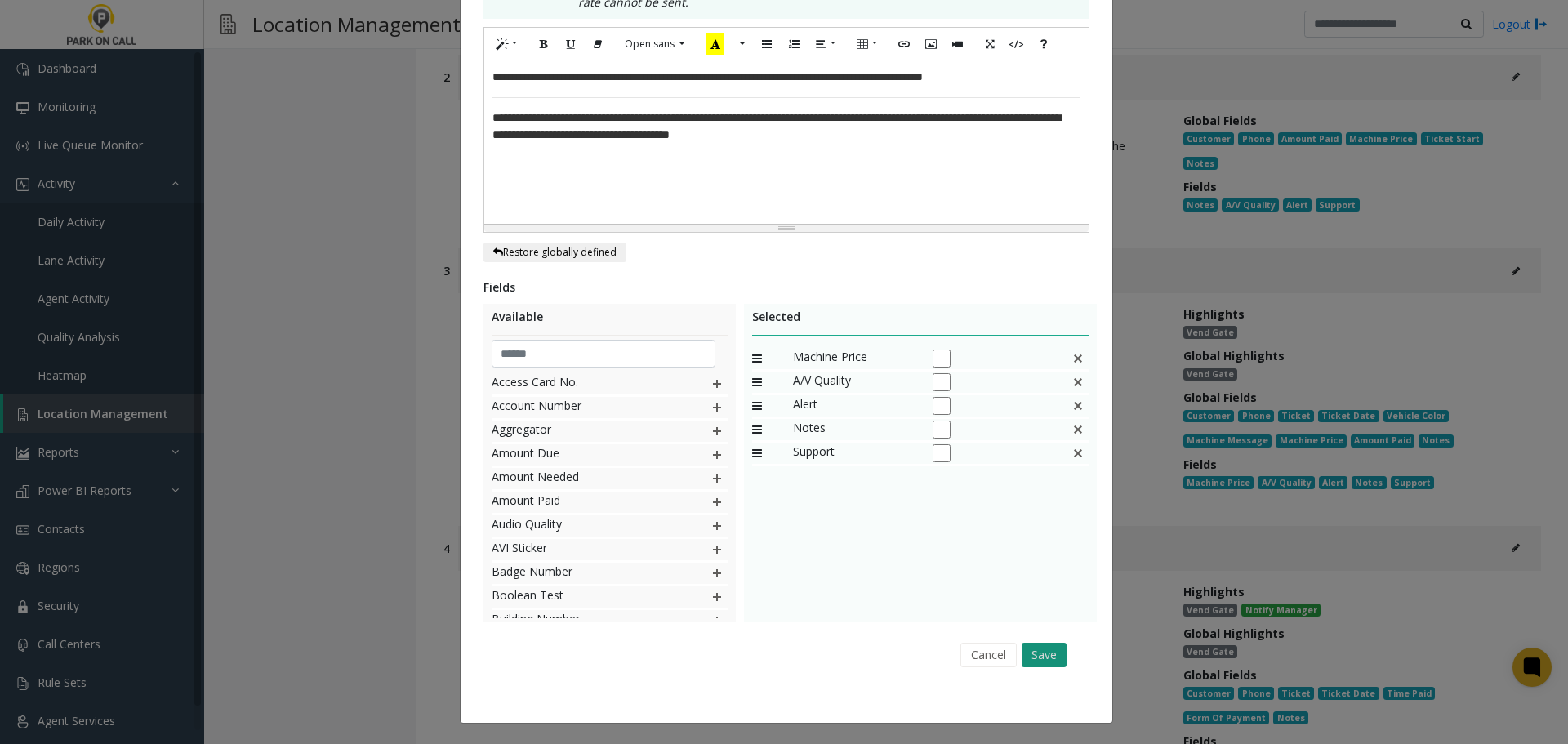
click at [1023, 648] on button "Save" at bounding box center [1043, 654] width 45 height 25
